Goal: Obtain resource: Download file/media

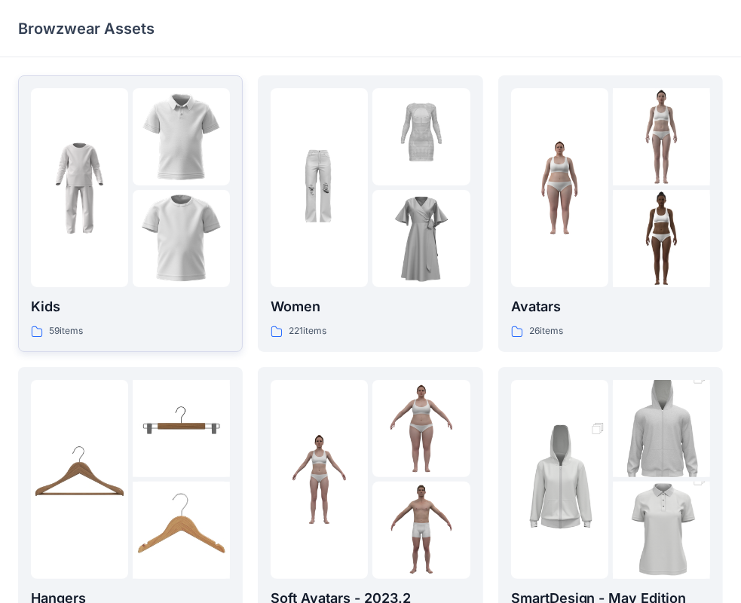
click at [106, 155] on img at bounding box center [79, 188] width 97 height 97
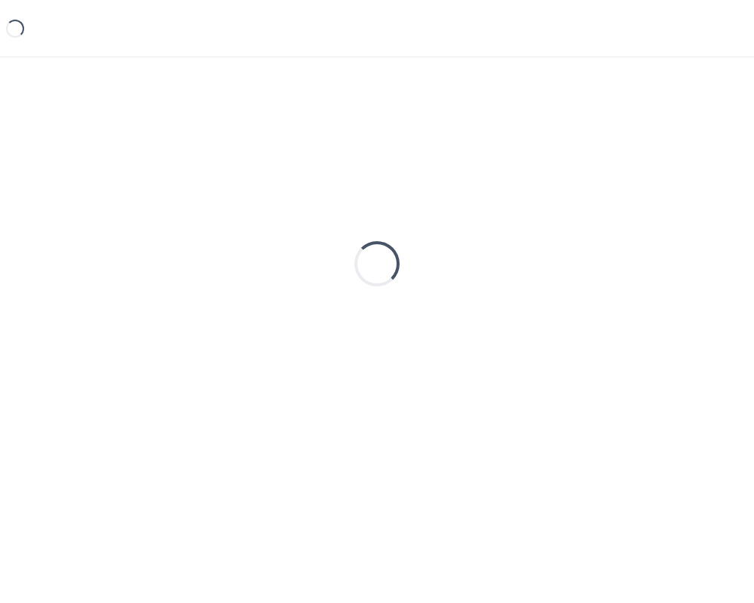
click at [106, 155] on div "Loading..." at bounding box center [377, 263] width 718 height 377
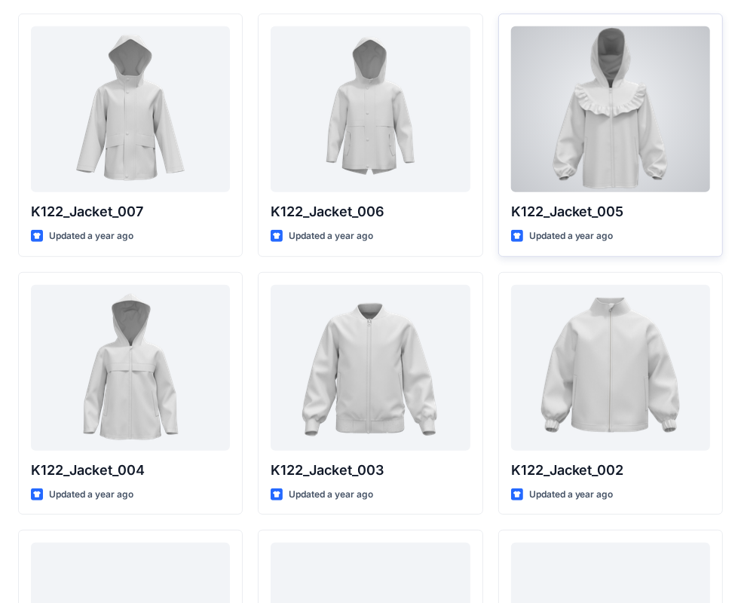
scroll to position [580, 0]
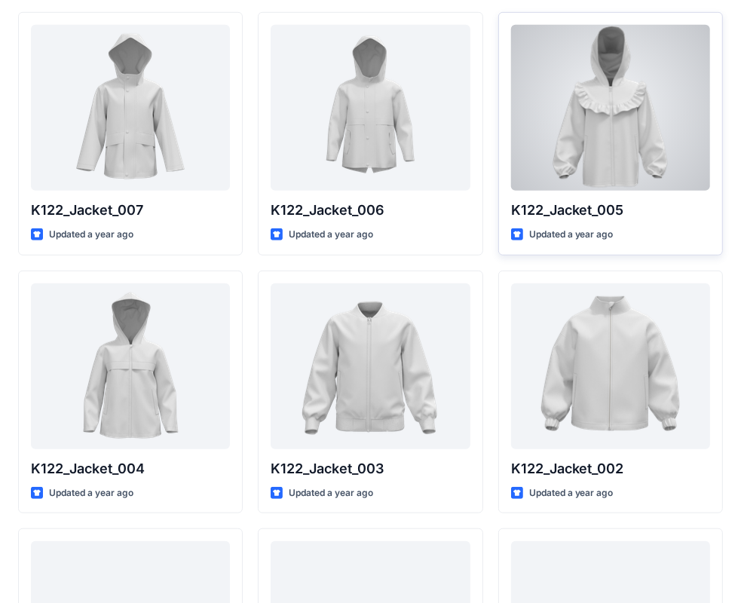
click at [619, 187] on div at bounding box center [610, 108] width 199 height 166
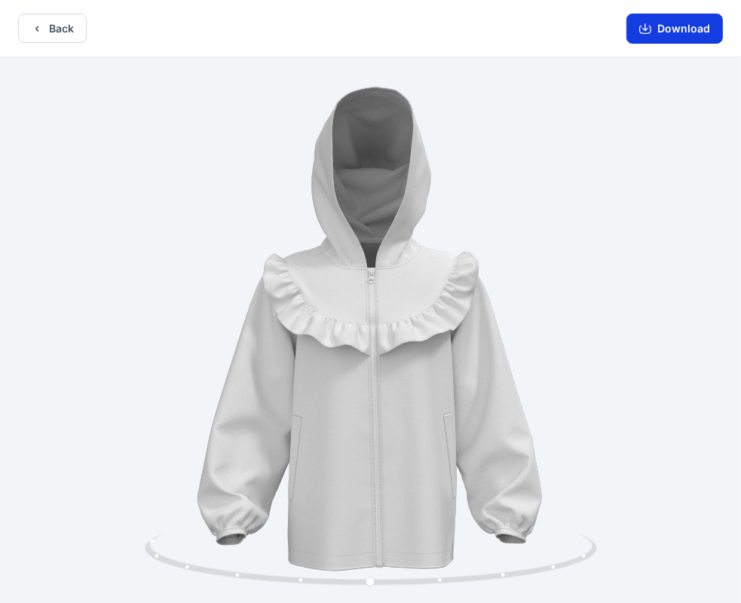
click at [643, 32] on icon "button" at bounding box center [646, 29] width 12 height 12
click at [78, 24] on button "Back" at bounding box center [52, 28] width 69 height 29
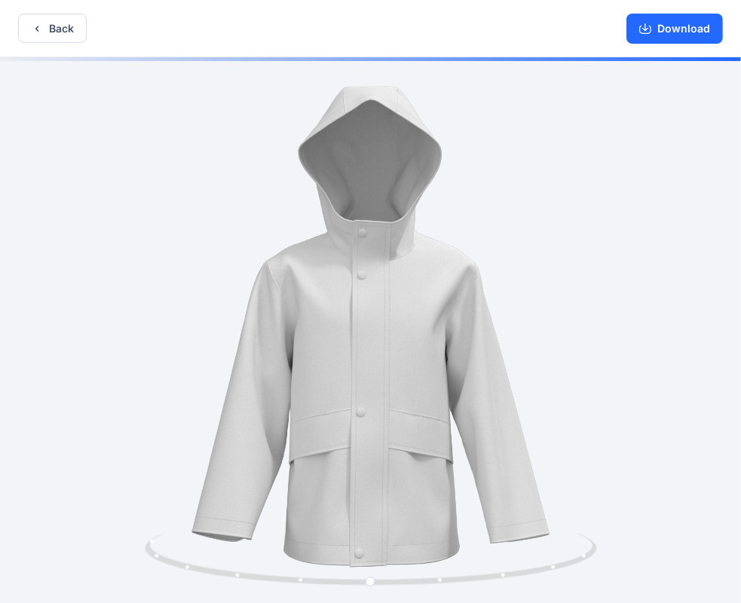
click at [34, 27] on icon "button" at bounding box center [37, 29] width 12 height 12
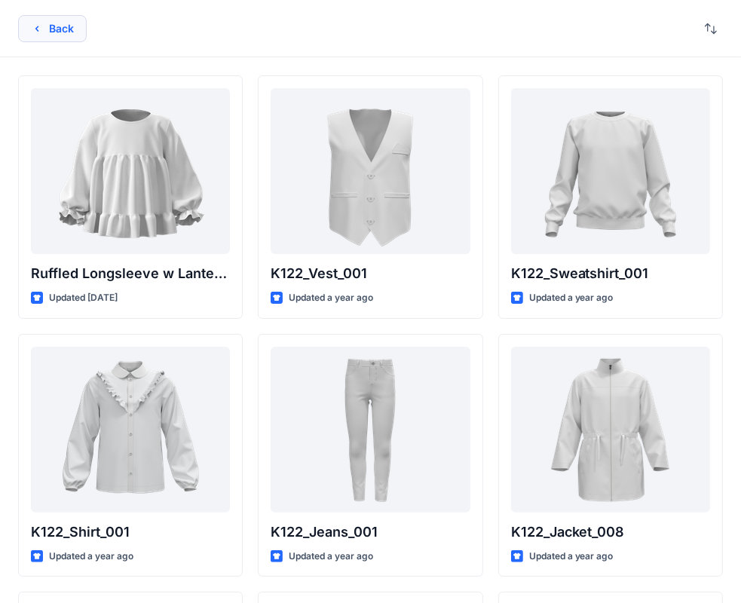
click at [58, 32] on button "Back" at bounding box center [52, 28] width 69 height 27
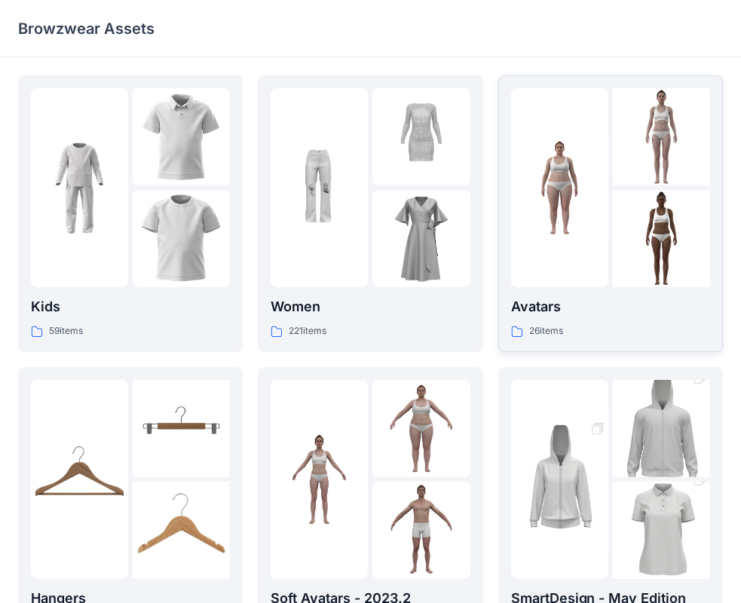
click at [558, 278] on div at bounding box center [559, 187] width 97 height 199
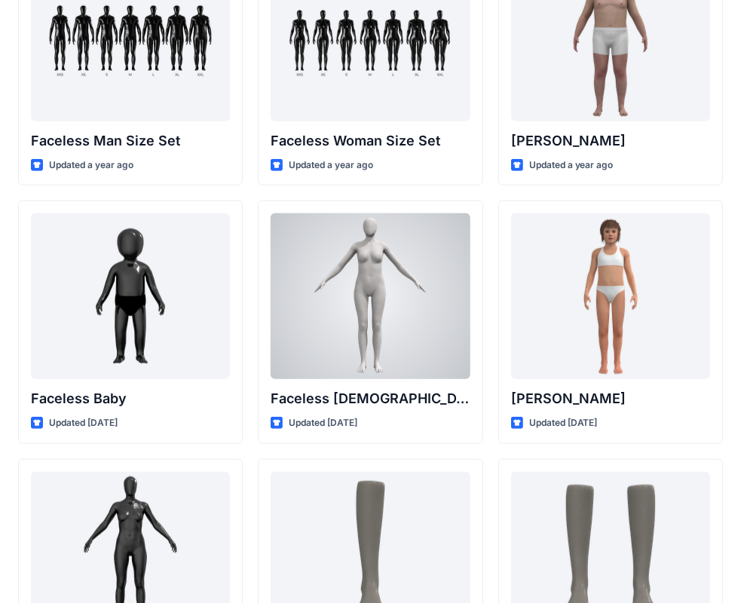
scroll to position [909, 0]
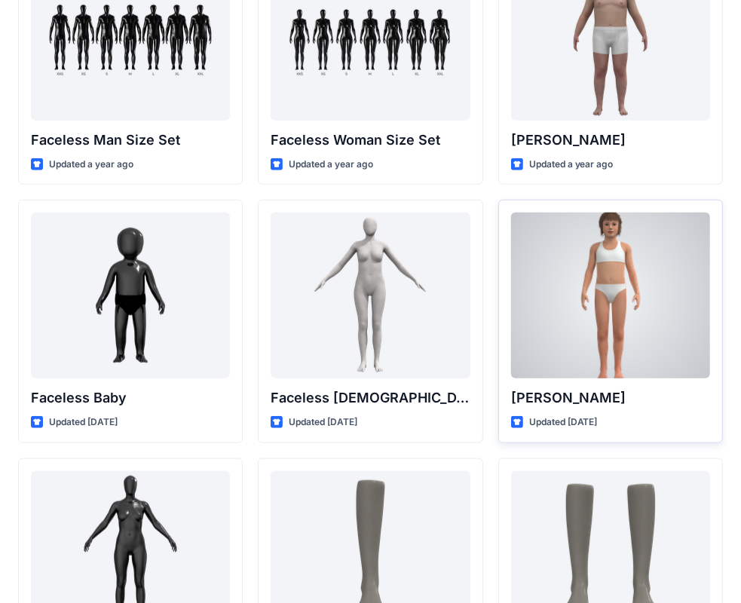
click at [613, 354] on div at bounding box center [610, 296] width 199 height 166
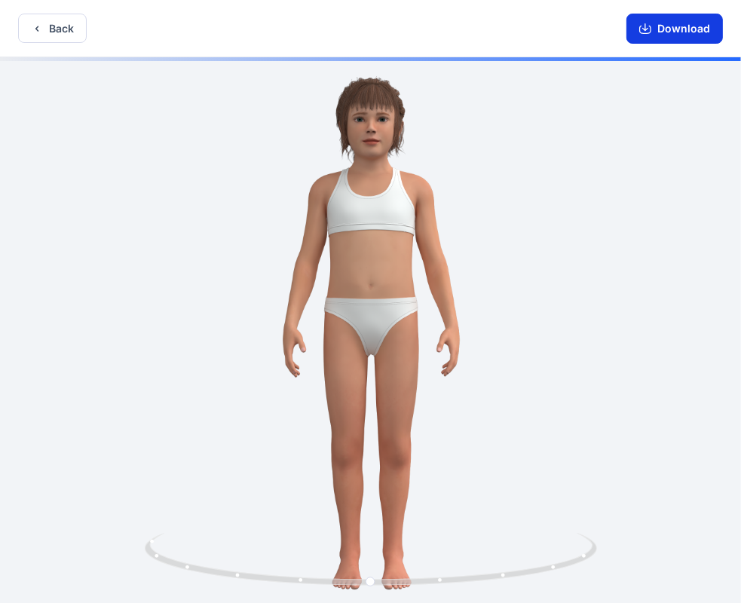
click at [659, 25] on button "Download" at bounding box center [675, 29] width 97 height 30
